Goal: Task Accomplishment & Management: Manage account settings

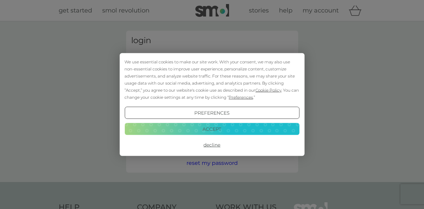
type input "[EMAIL_ADDRESS][DOMAIN_NAME]"
click at [219, 104] on div "We use essential cookies to make our site work. With your consent, we may also …" at bounding box center [211, 104] width 175 height 93
click at [208, 141] on button "Decline" at bounding box center [211, 145] width 175 height 12
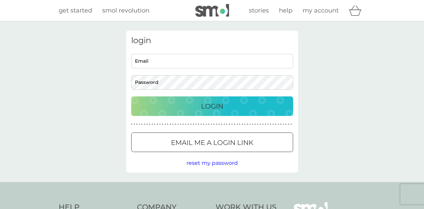
type input "[EMAIL_ADDRESS][DOMAIN_NAME]"
click at [216, 104] on p "Login" at bounding box center [212, 106] width 22 height 11
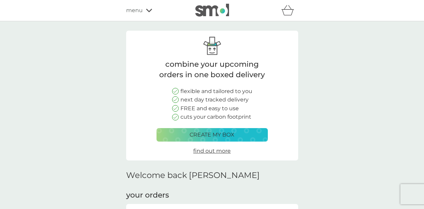
click at [150, 9] on icon at bounding box center [149, 10] width 6 height 4
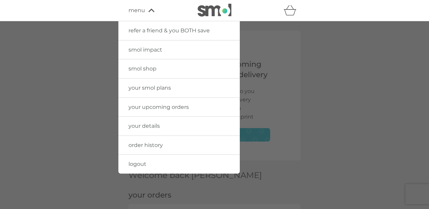
click at [153, 123] on span "your details" at bounding box center [143, 126] width 31 height 6
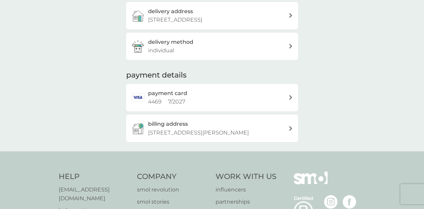
scroll to position [114, 0]
click at [290, 125] on div "billing address 7 Beechgrove, Moffat, DG10 9RS" at bounding box center [212, 127] width 172 height 27
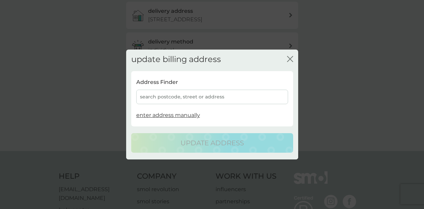
click at [154, 94] on div "search postcode, street or address" at bounding box center [212, 97] width 152 height 14
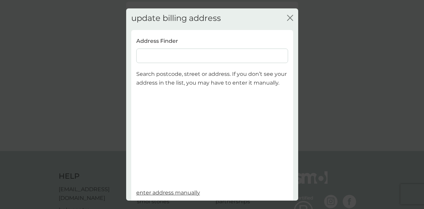
click at [147, 53] on input at bounding box center [212, 56] width 152 height 14
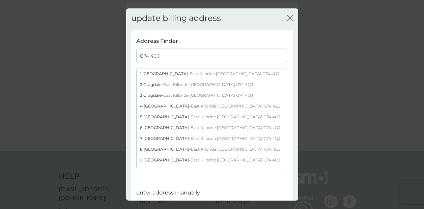
type input "G74 4QJ"
click at [191, 125] on span "East Kilbride Glasgow G74 4QJ" at bounding box center [236, 127] width 90 height 5
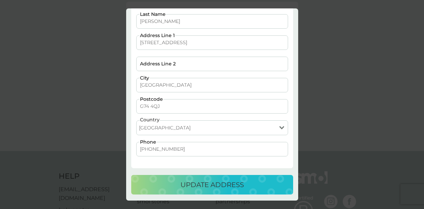
scroll to position [44, 0]
click at [220, 181] on p "update address" at bounding box center [211, 184] width 63 height 11
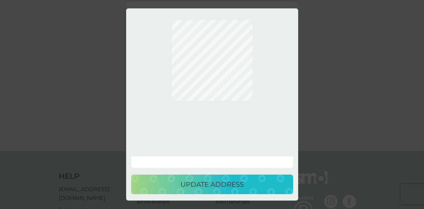
scroll to position [0, 0]
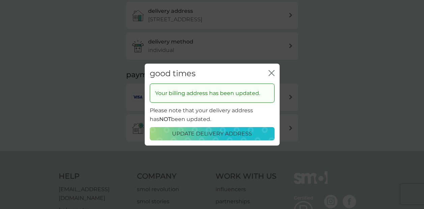
click at [271, 71] on icon "close" at bounding box center [271, 73] width 6 height 6
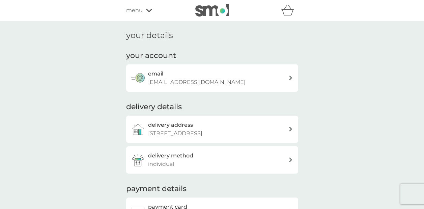
click at [148, 7] on div "menu" at bounding box center [154, 10] width 57 height 9
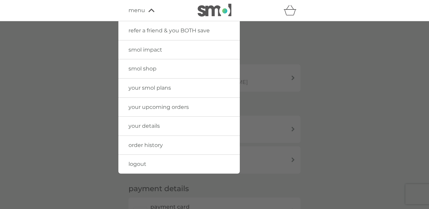
click at [139, 163] on span "logout" at bounding box center [137, 164] width 18 height 6
